Goal: Transaction & Acquisition: Purchase product/service

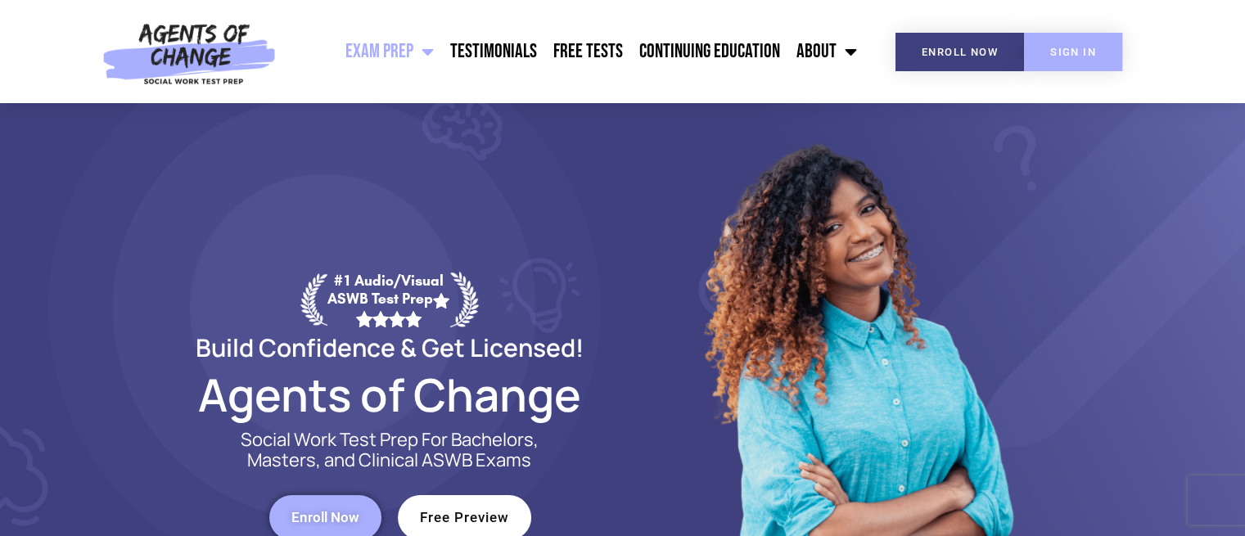
click at [1077, 55] on span "SIGN IN" at bounding box center [1073, 52] width 46 height 11
click at [747, 47] on link "Continuing Education" at bounding box center [709, 51] width 157 height 41
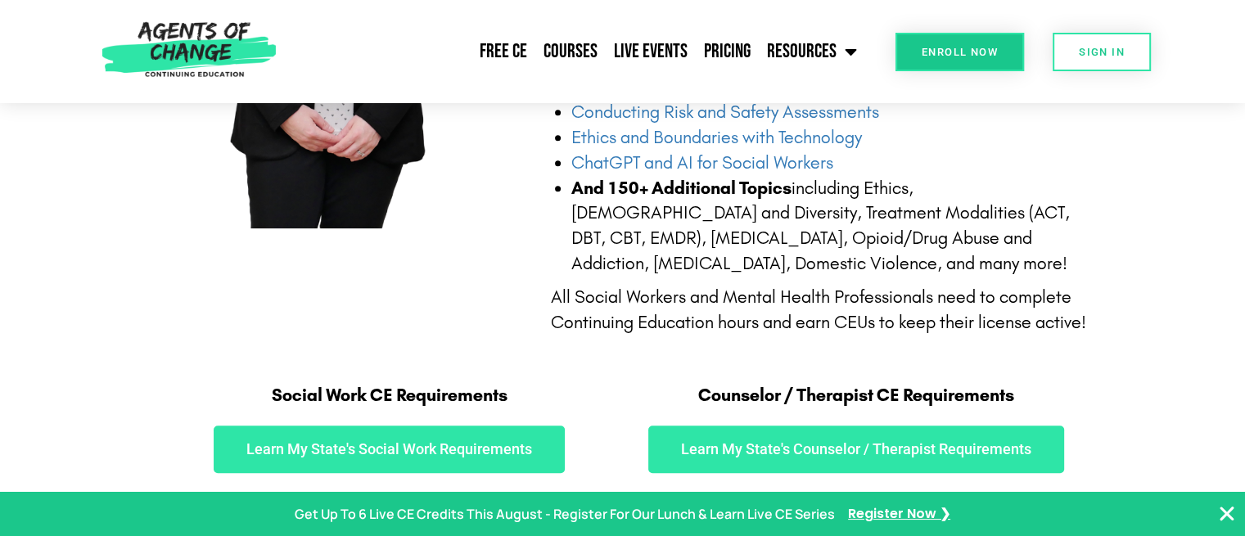
scroll to position [900, 0]
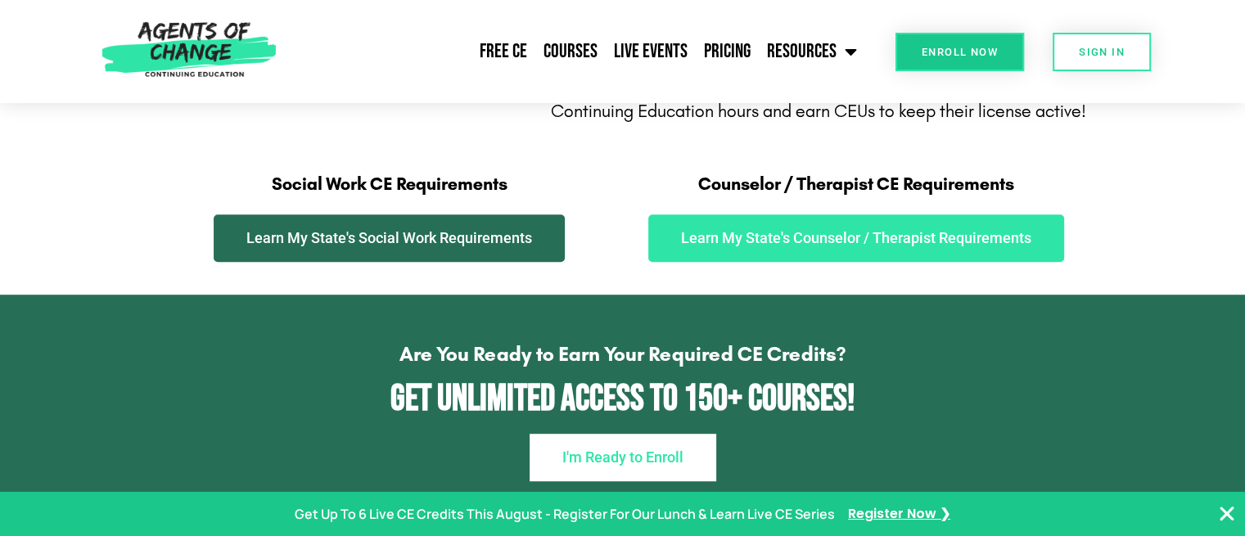
click at [363, 233] on span "Learn My State's Social Work Requirements" at bounding box center [389, 238] width 286 height 15
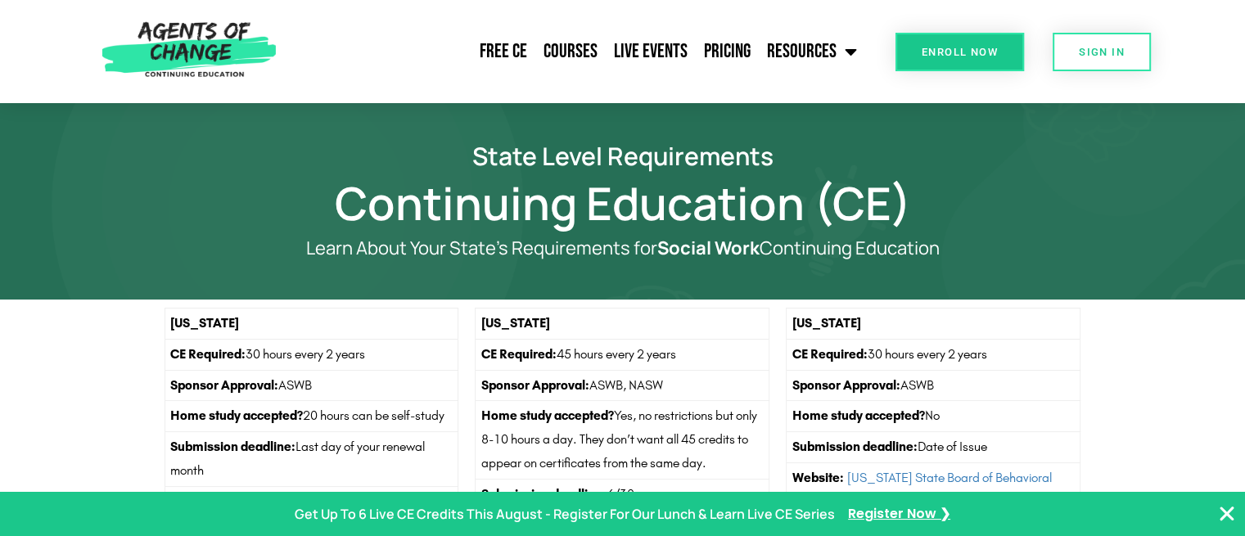
click at [952, 47] on span "Enroll Now" at bounding box center [960, 52] width 76 height 11
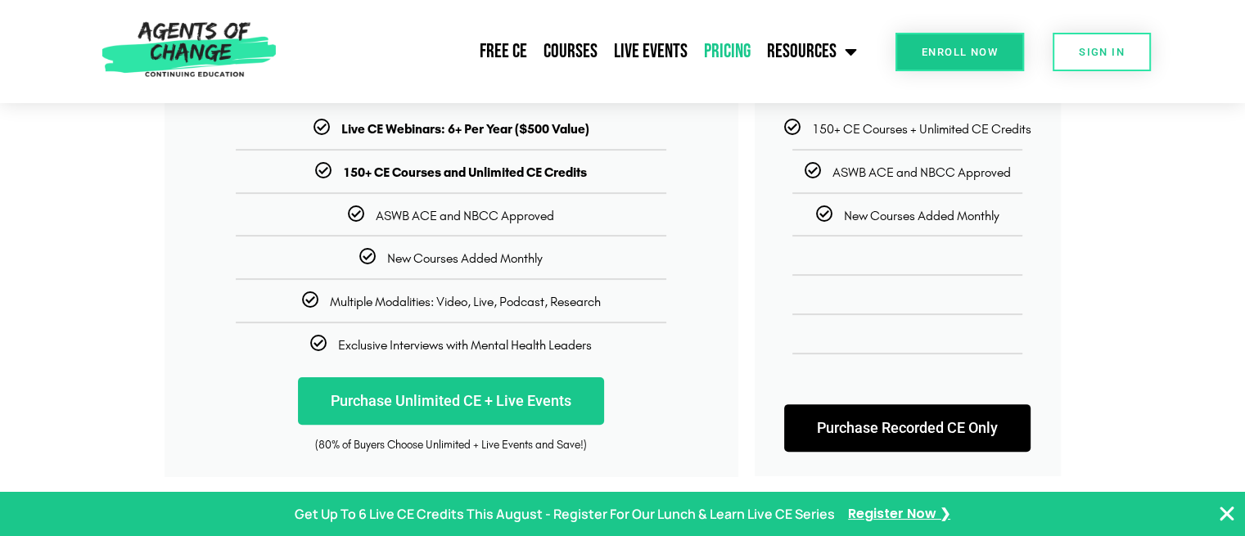
scroll to position [409, 0]
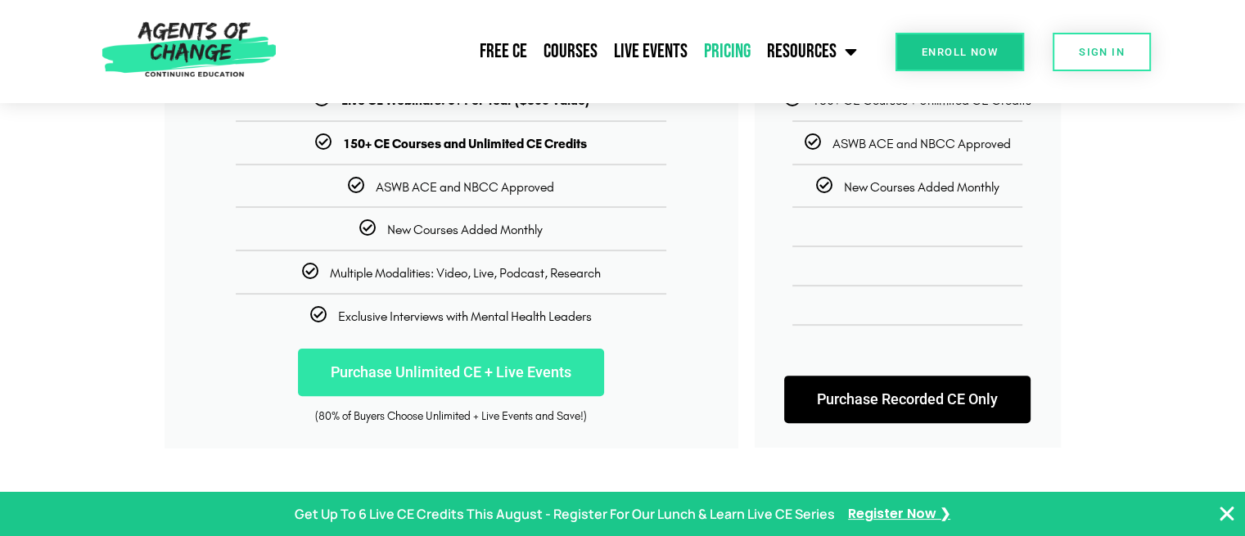
click at [439, 368] on link "Purchase Unlimited CE + Live Events" at bounding box center [451, 372] width 306 height 47
